Goal: Task Accomplishment & Management: Use online tool/utility

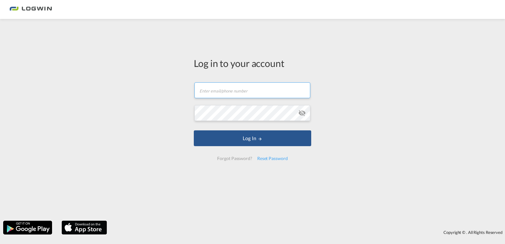
click at [210, 91] on input "text" at bounding box center [252, 90] width 116 height 16
paste input "[PERSON_NAME][EMAIL_ADDRESS][DOMAIN_NAME]"
type input "[PERSON_NAME][EMAIL_ADDRESS][DOMAIN_NAME]"
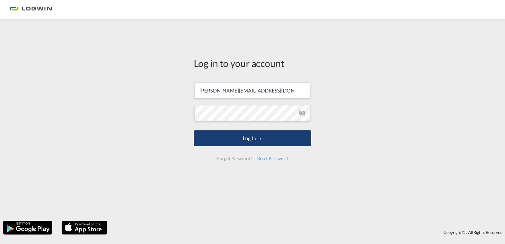
click at [219, 141] on button "Log In" at bounding box center [252, 138] width 117 height 16
